Goal: Task Accomplishment & Management: Complete application form

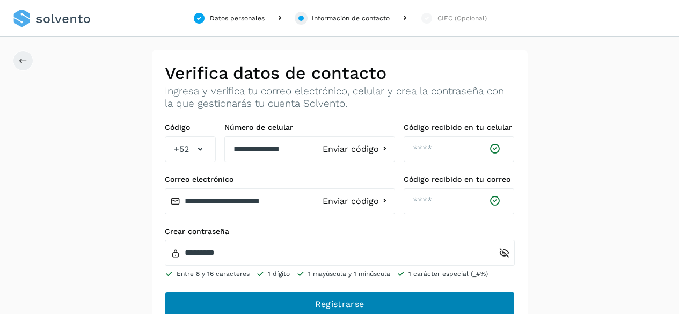
scroll to position [14, 0]
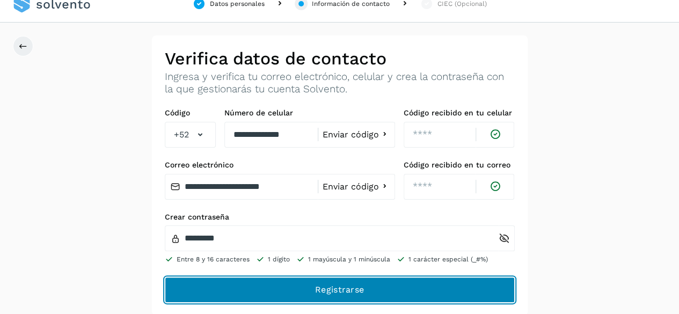
click at [347, 280] on button "Registrarse" at bounding box center [340, 290] width 350 height 26
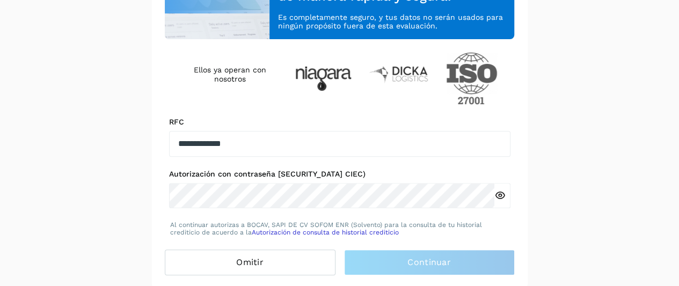
scroll to position [163, 0]
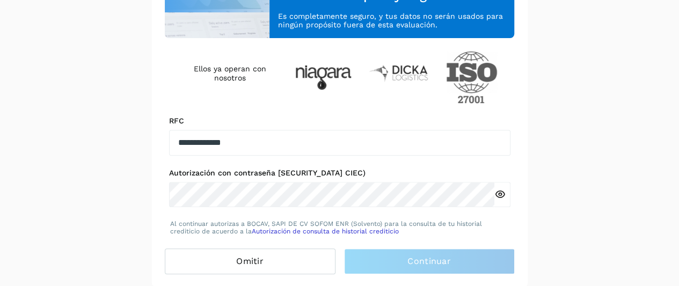
click at [499, 189] on icon at bounding box center [499, 194] width 11 height 11
click at [498, 189] on icon at bounding box center [499, 194] width 11 height 11
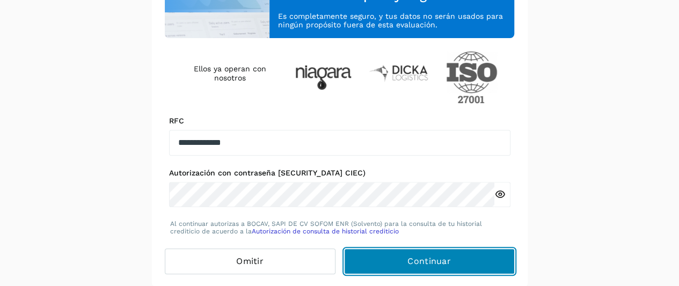
click at [423, 261] on span "Continuar" at bounding box center [428, 261] width 43 height 12
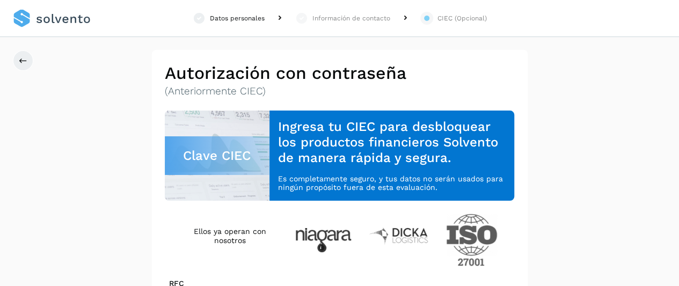
scroll to position [163, 0]
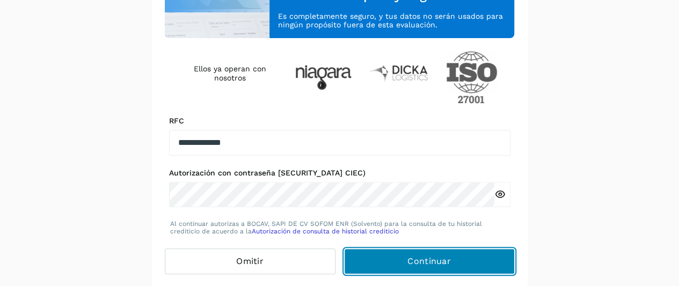
click at [399, 258] on button "Continuar" at bounding box center [429, 261] width 171 height 26
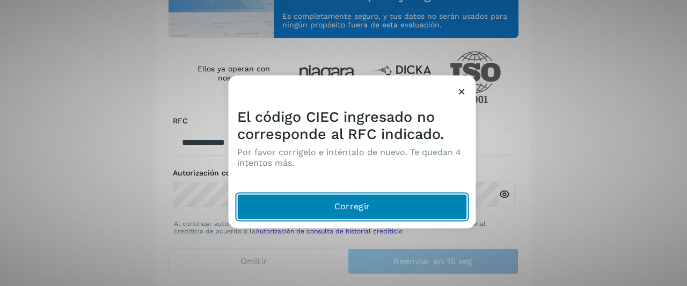
click at [349, 211] on span "Corregir" at bounding box center [351, 207] width 35 height 12
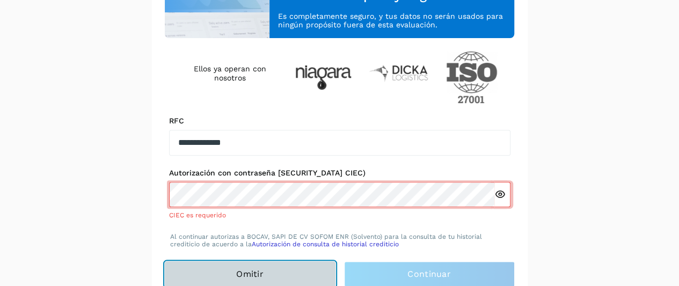
click at [267, 253] on div "**********" at bounding box center [340, 93] width 376 height 413
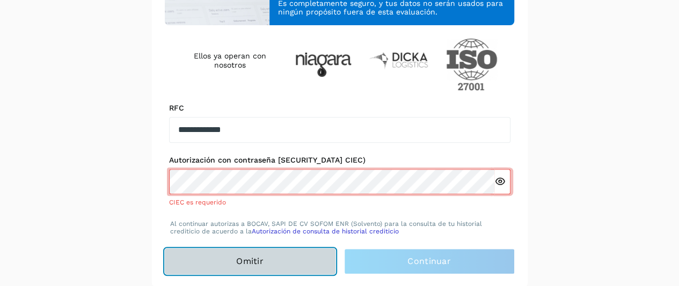
click at [261, 262] on span "Omitir" at bounding box center [249, 261] width 27 height 12
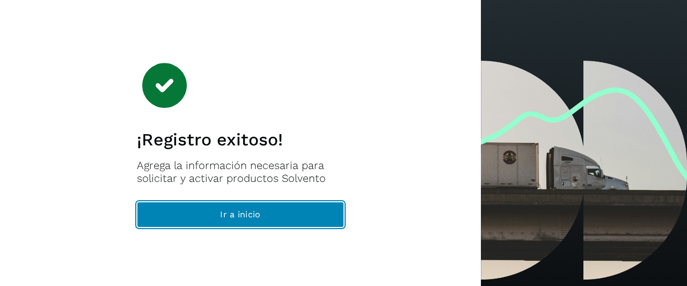
click at [249, 210] on span "Ir a inicio" at bounding box center [240, 215] width 40 height 12
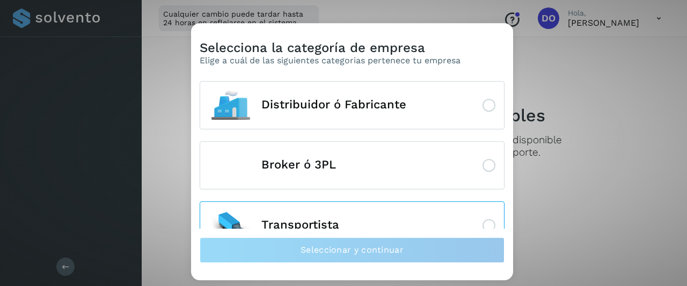
scroll to position [28, 0]
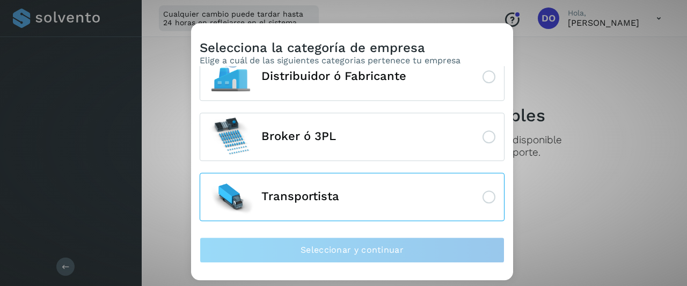
click at [312, 195] on span "Transportista" at bounding box center [300, 197] width 78 height 13
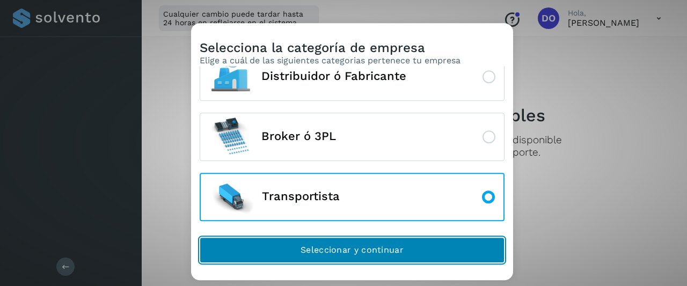
click at [330, 247] on span "Seleccionar y continuar" at bounding box center [352, 250] width 103 height 12
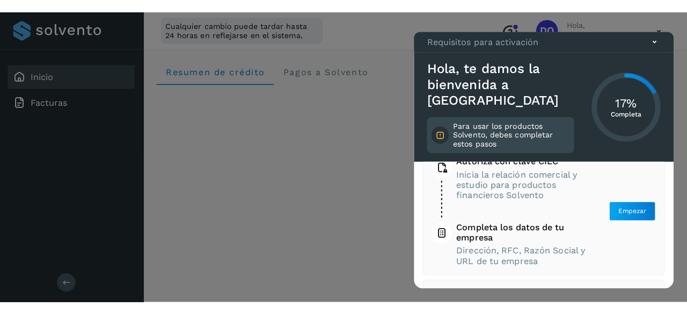
scroll to position [69, 0]
